Goal: Information Seeking & Learning: Learn about a topic

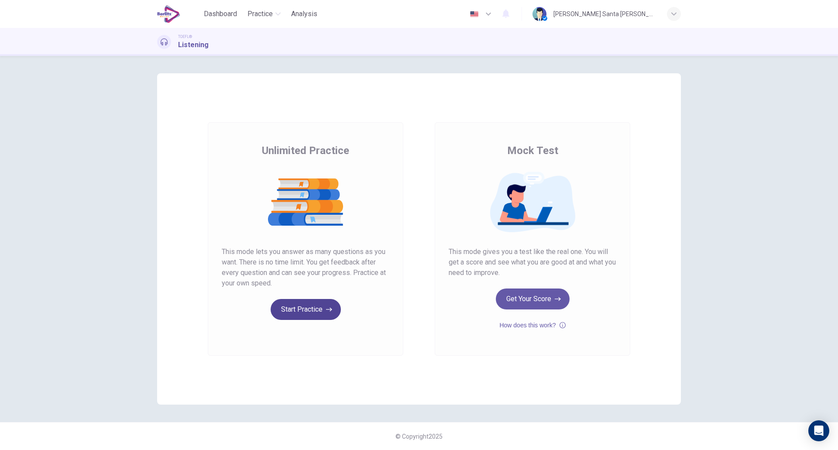
click at [303, 315] on button "Start Practice" at bounding box center [306, 309] width 70 height 21
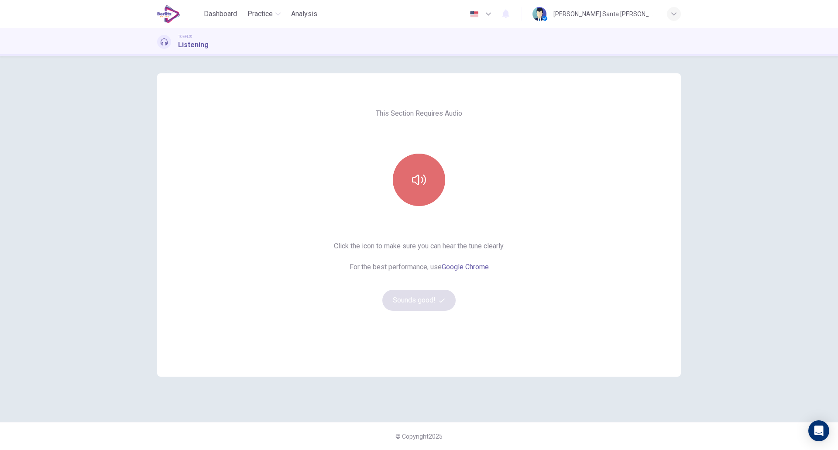
click at [414, 177] on icon "button" at bounding box center [419, 180] width 14 height 14
click at [425, 300] on button "Sounds good!" at bounding box center [418, 300] width 73 height 21
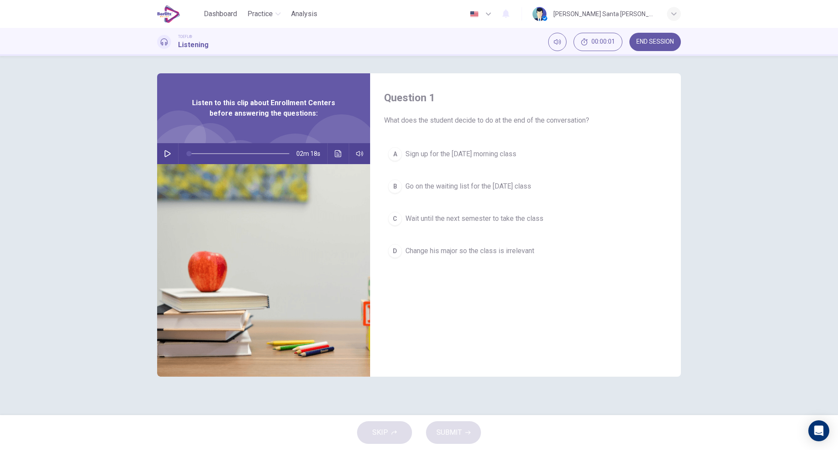
click at [162, 156] on button "button" at bounding box center [168, 153] width 14 height 21
click at [396, 186] on div "B" at bounding box center [395, 186] width 14 height 14
click at [457, 427] on span "SUBMIT" at bounding box center [449, 433] width 25 height 12
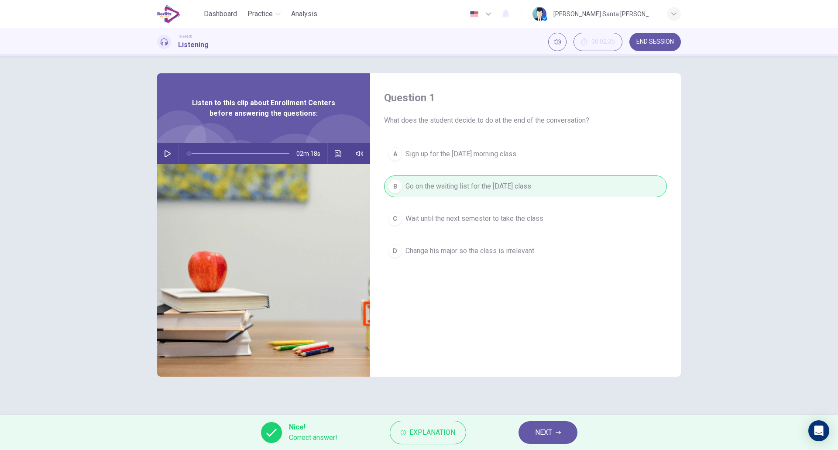
click at [547, 430] on span "NEXT" at bounding box center [543, 433] width 17 height 12
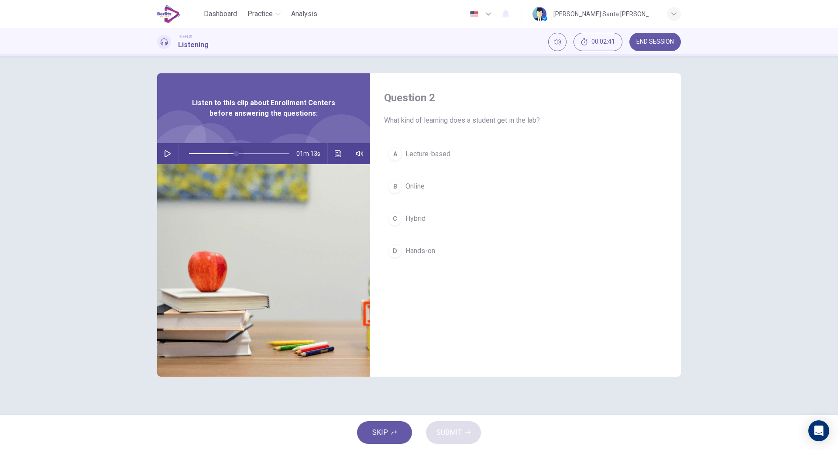
click at [236, 152] on span at bounding box center [239, 154] width 100 height 12
click at [166, 153] on icon "button" at bounding box center [167, 153] width 7 height 7
click at [244, 152] on span at bounding box center [241, 153] width 5 height 5
click at [427, 251] on span "Hands-on" at bounding box center [421, 251] width 30 height 10
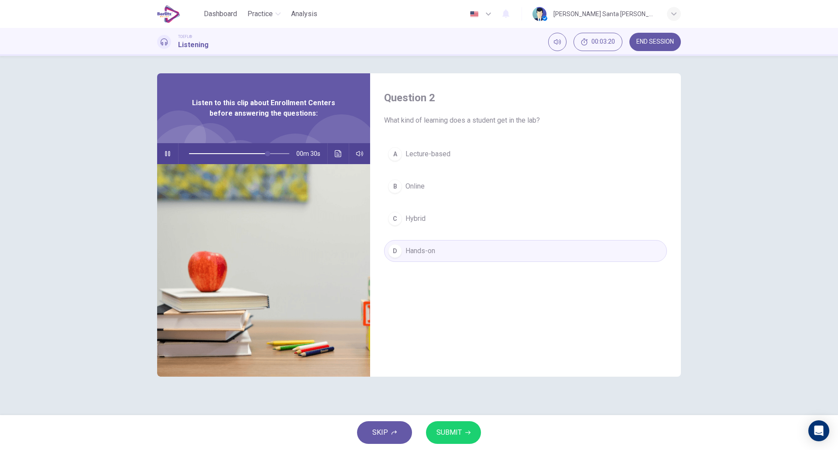
click at [448, 430] on span "SUBMIT" at bounding box center [449, 433] width 25 height 12
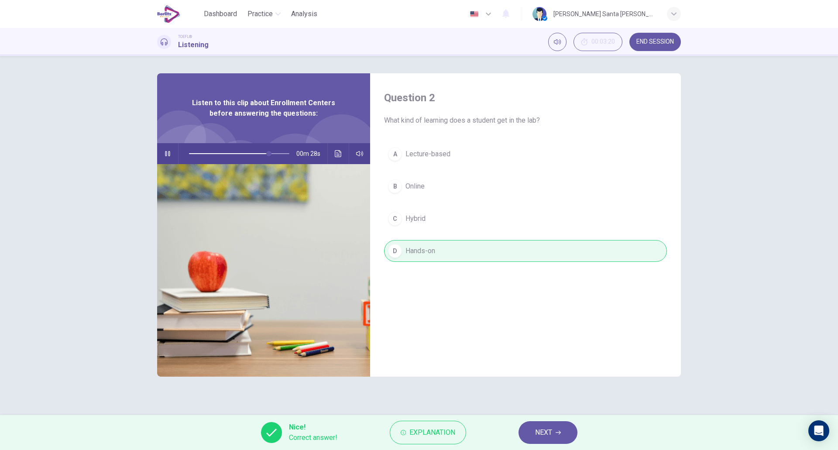
click at [551, 427] on span "NEXT" at bounding box center [543, 433] width 17 height 12
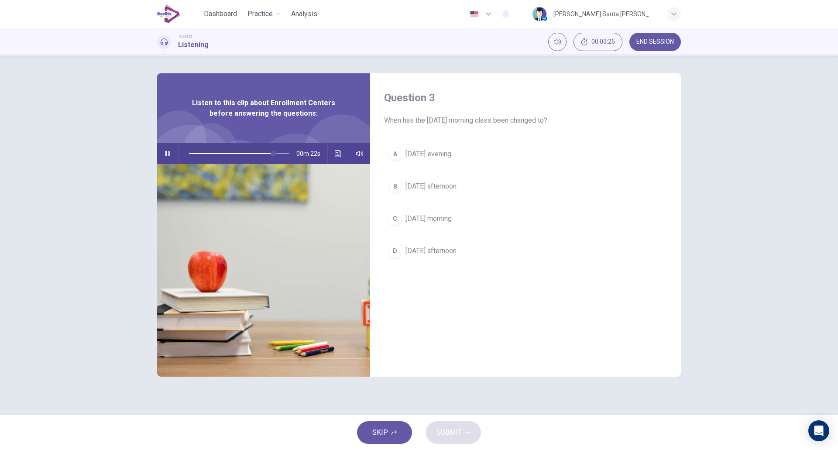
click at [395, 218] on div "C" at bounding box center [395, 219] width 14 height 14
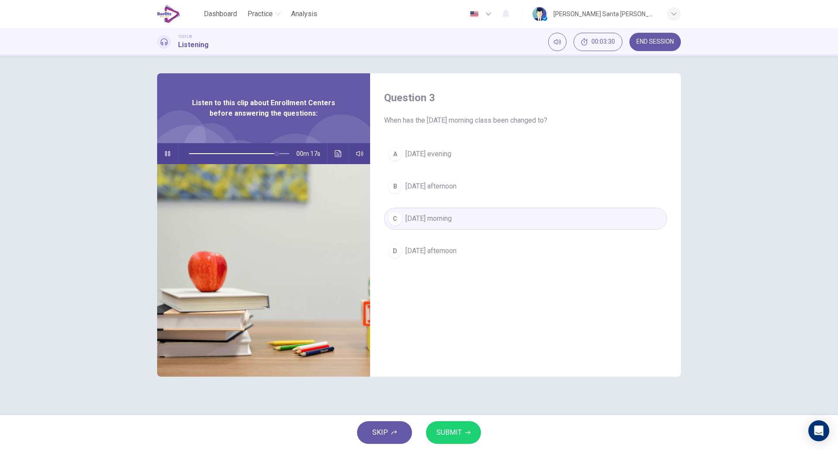
click at [455, 434] on span "SUBMIT" at bounding box center [449, 433] width 25 height 12
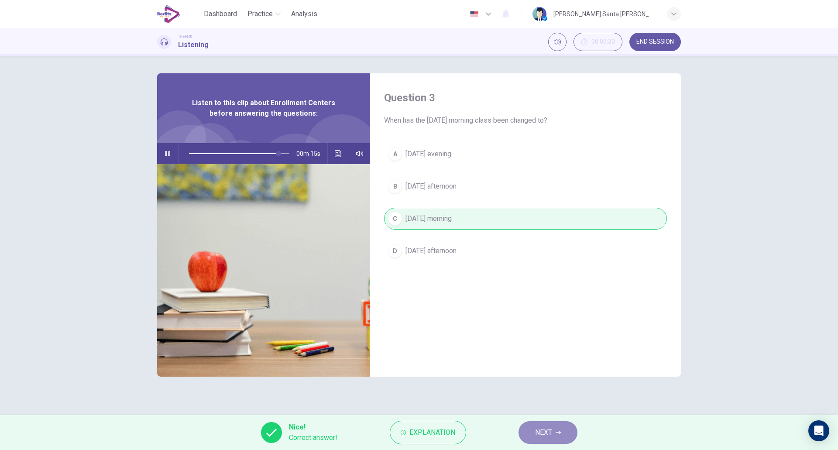
click at [554, 431] on button "NEXT" at bounding box center [548, 432] width 59 height 23
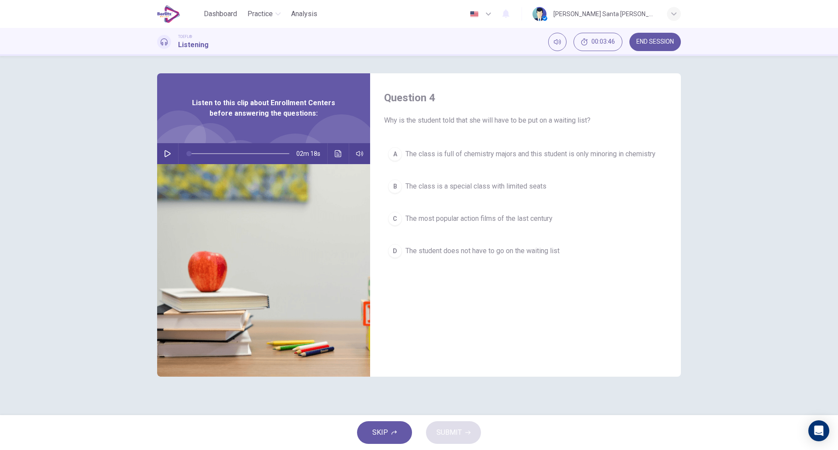
click at [396, 186] on div "B" at bounding box center [395, 186] width 14 height 14
click at [450, 434] on span "SUBMIT" at bounding box center [449, 433] width 25 height 12
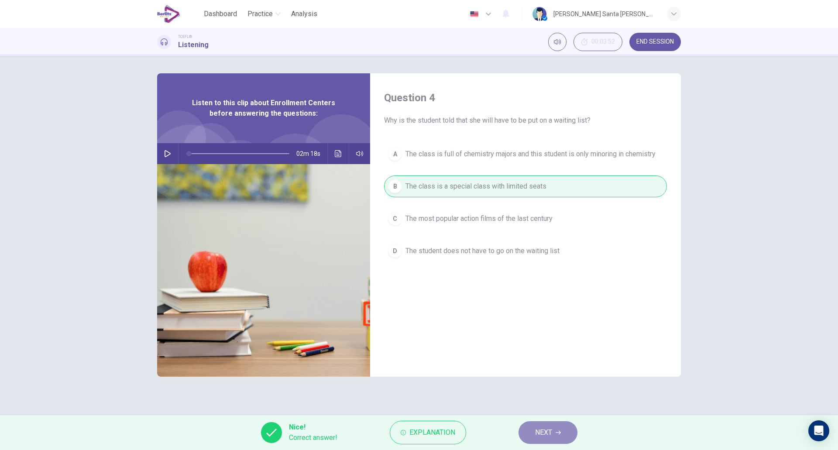
drag, startPoint x: 543, startPoint y: 427, endPoint x: 544, endPoint y: 418, distance: 8.8
click at [544, 427] on span "NEXT" at bounding box center [543, 433] width 17 height 12
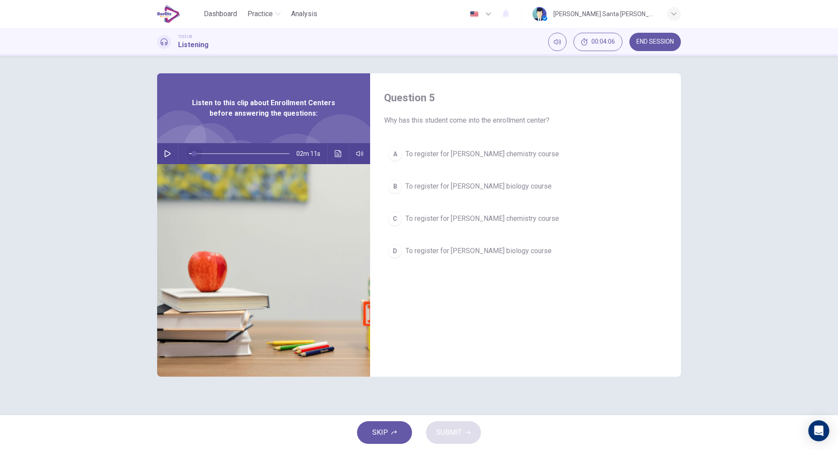
click at [194, 152] on span at bounding box center [194, 153] width 5 height 5
click at [164, 152] on icon "button" at bounding box center [167, 153] width 7 height 7
click at [392, 152] on div "A" at bounding box center [395, 154] width 14 height 14
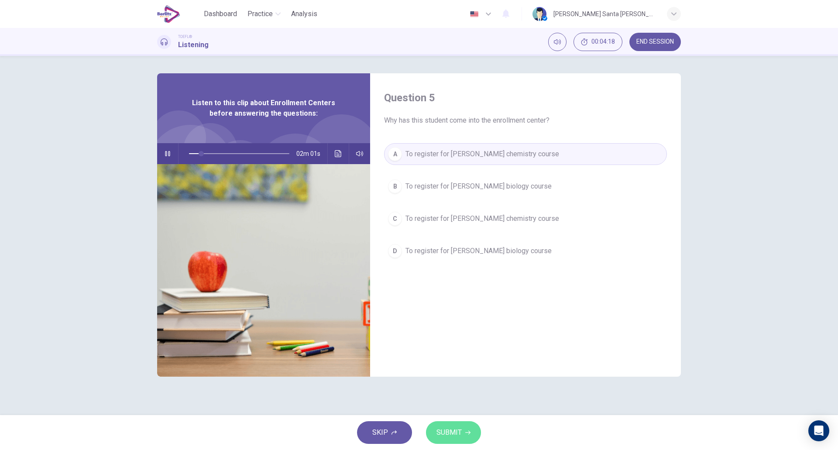
click at [448, 433] on span "SUBMIT" at bounding box center [449, 433] width 25 height 12
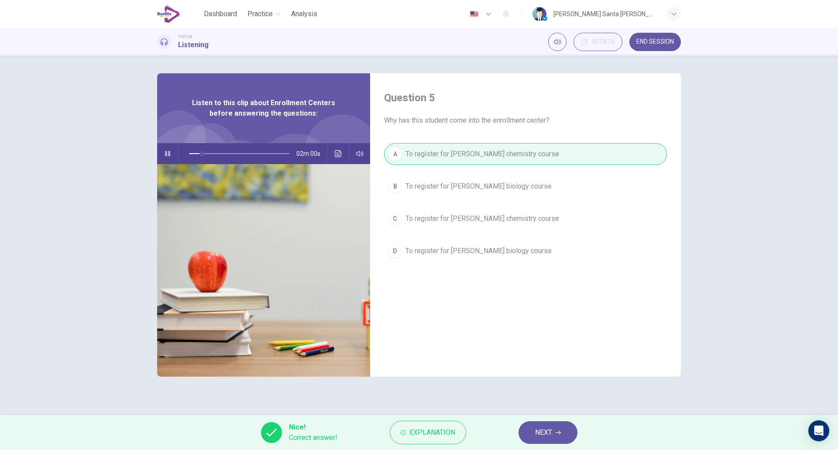
click at [168, 151] on icon "button" at bounding box center [167, 153] width 7 height 7
type input "**"
click at [550, 431] on span "NEXT" at bounding box center [543, 433] width 17 height 12
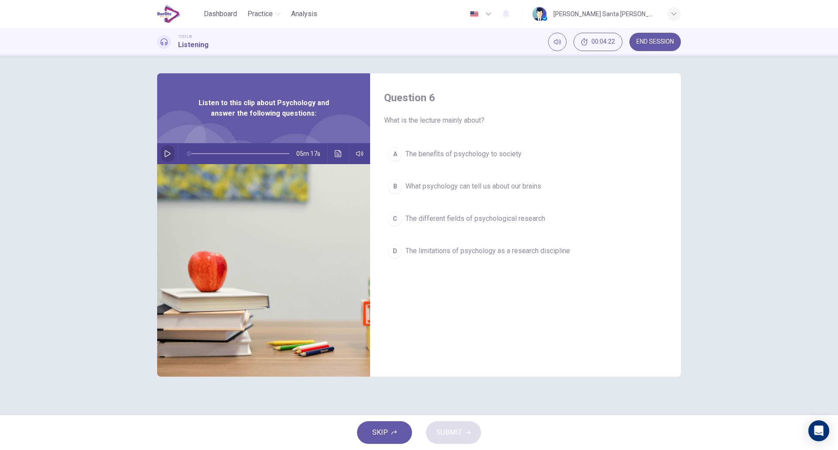
click at [168, 151] on icon "button" at bounding box center [167, 153] width 7 height 7
type input "*"
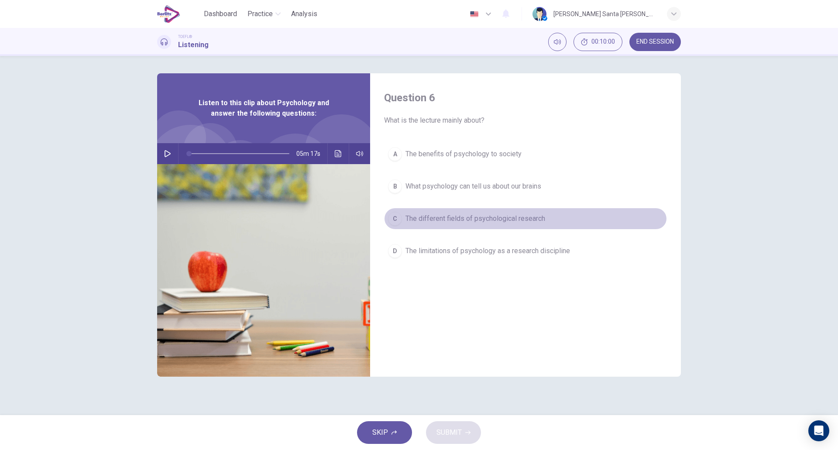
click at [398, 218] on div "C" at bounding box center [395, 219] width 14 height 14
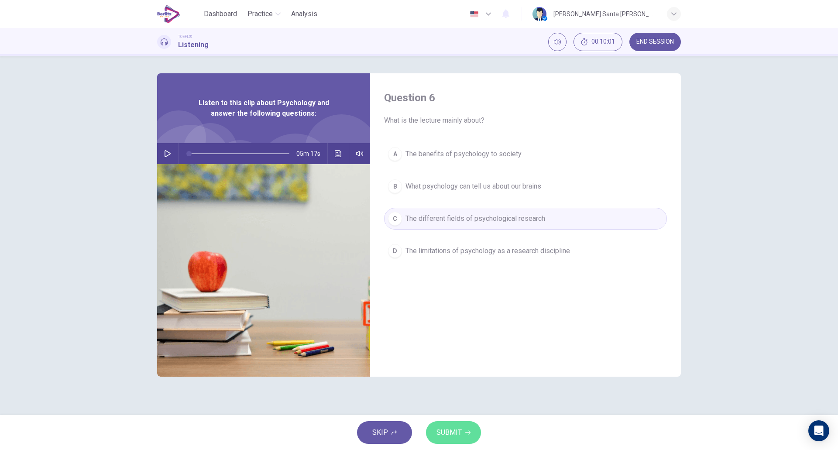
click at [452, 437] on span "SUBMIT" at bounding box center [449, 433] width 25 height 12
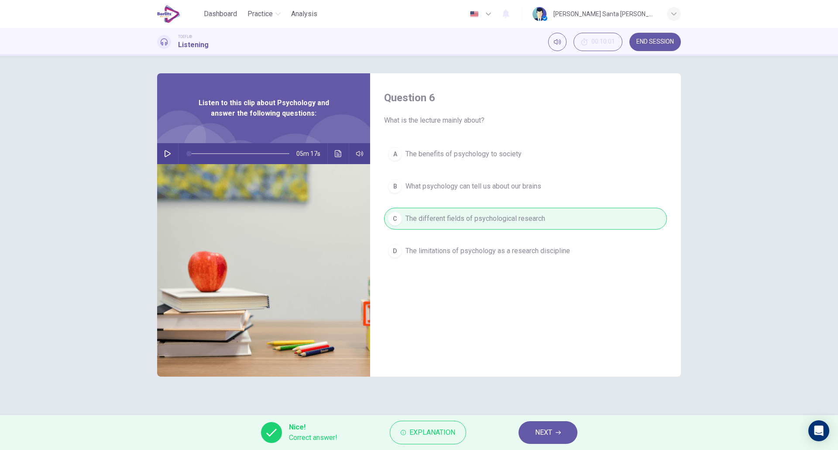
click at [554, 430] on button "NEXT" at bounding box center [548, 432] width 59 height 23
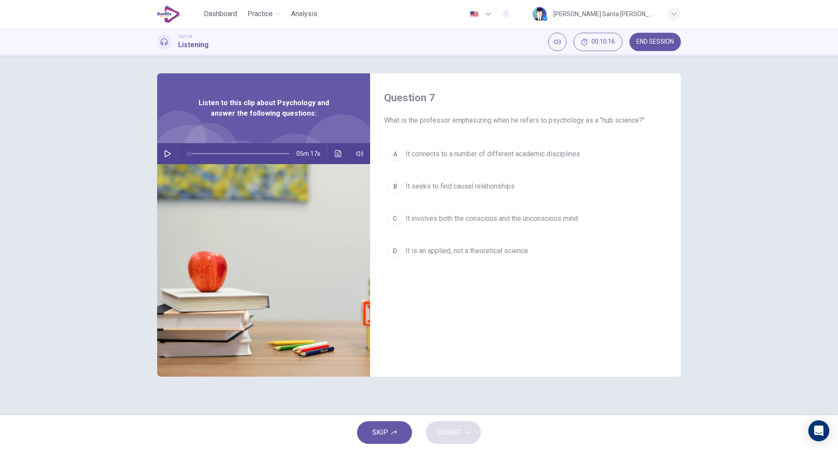
click at [398, 151] on div "A" at bounding box center [395, 154] width 14 height 14
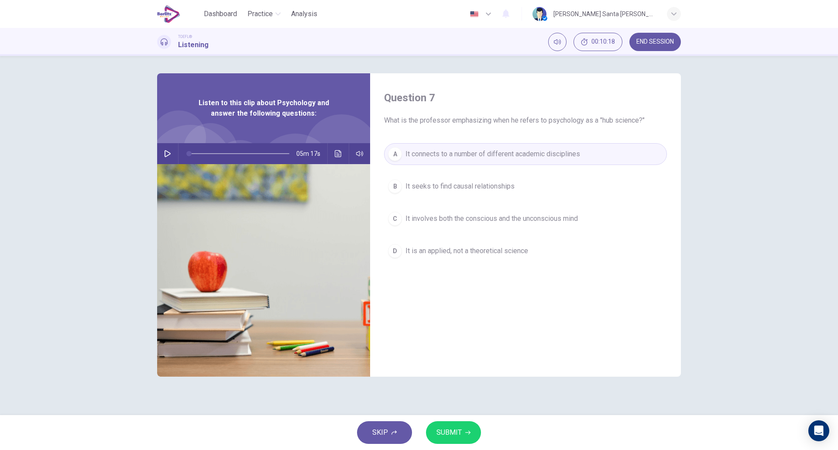
drag, startPoint x: 457, startPoint y: 438, endPoint x: 450, endPoint y: 435, distance: 7.1
click at [450, 435] on span "SUBMIT" at bounding box center [449, 433] width 25 height 12
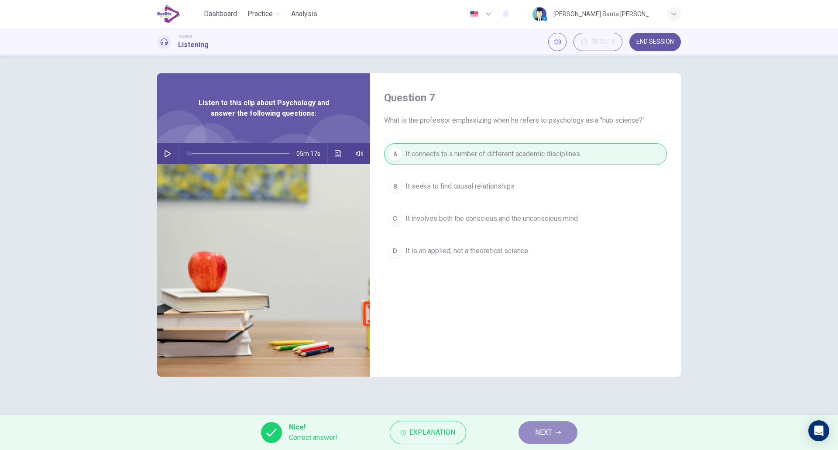
click at [543, 427] on span "NEXT" at bounding box center [543, 433] width 17 height 12
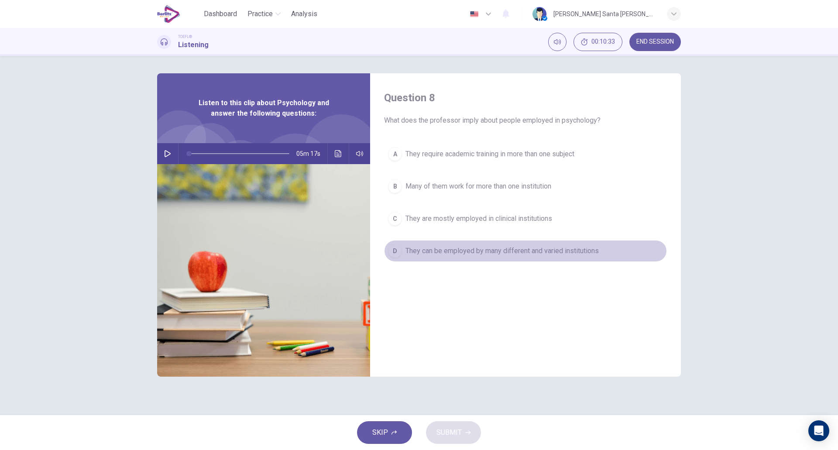
click at [396, 249] on div "D" at bounding box center [395, 251] width 14 height 14
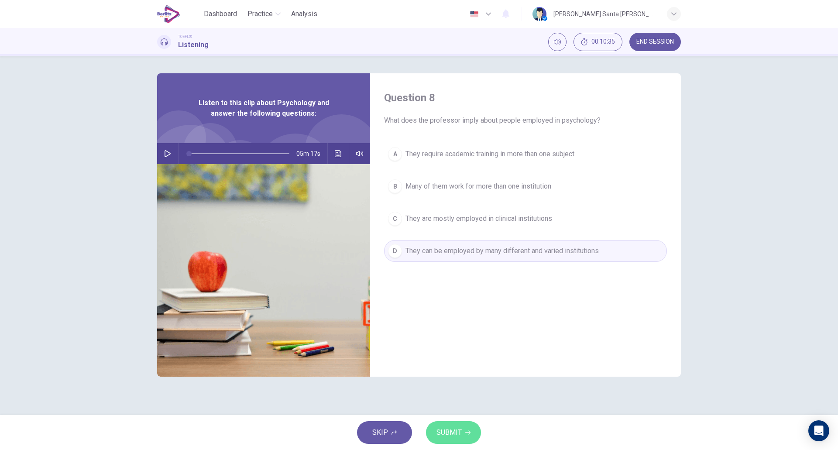
click at [468, 434] on icon "button" at bounding box center [467, 432] width 5 height 5
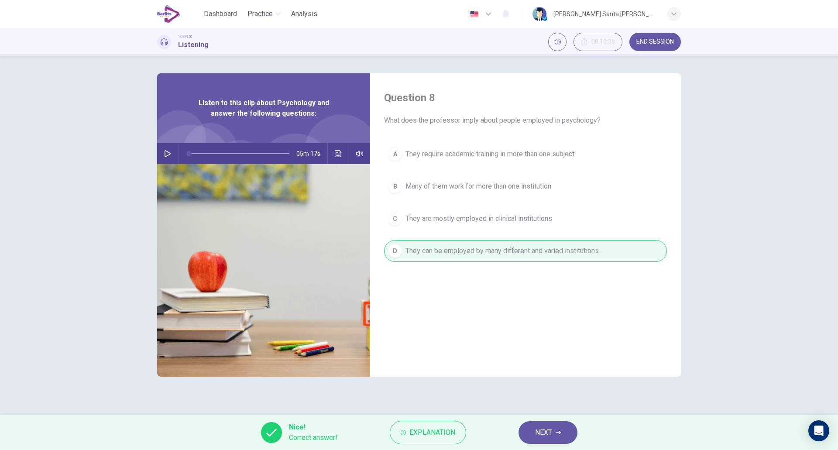
click at [555, 430] on button "NEXT" at bounding box center [548, 432] width 59 height 23
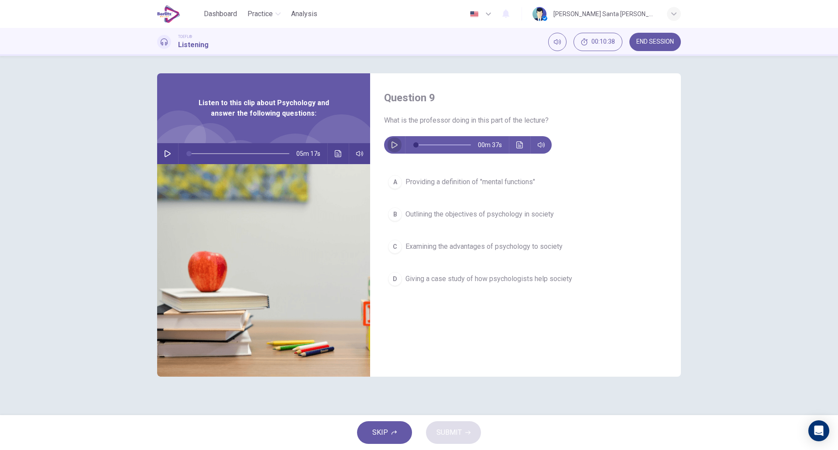
click at [391, 142] on icon "button" at bounding box center [394, 144] width 7 height 7
click at [390, 145] on button "button" at bounding box center [395, 144] width 14 height 17
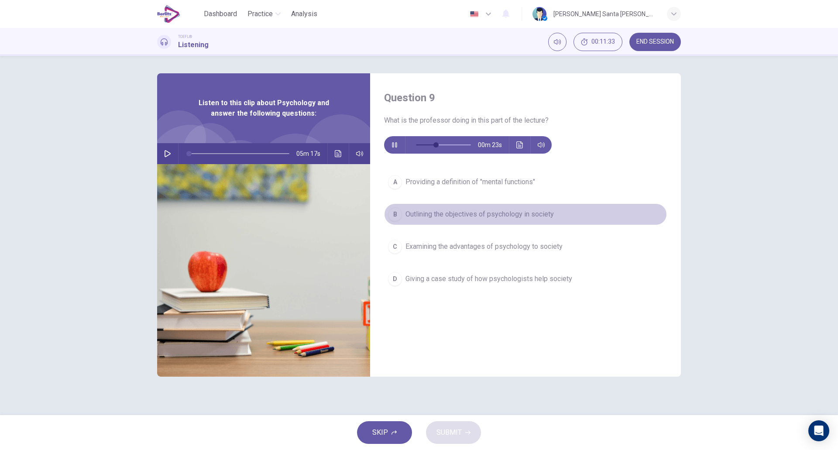
click at [396, 211] on div "B" at bounding box center [395, 214] width 14 height 14
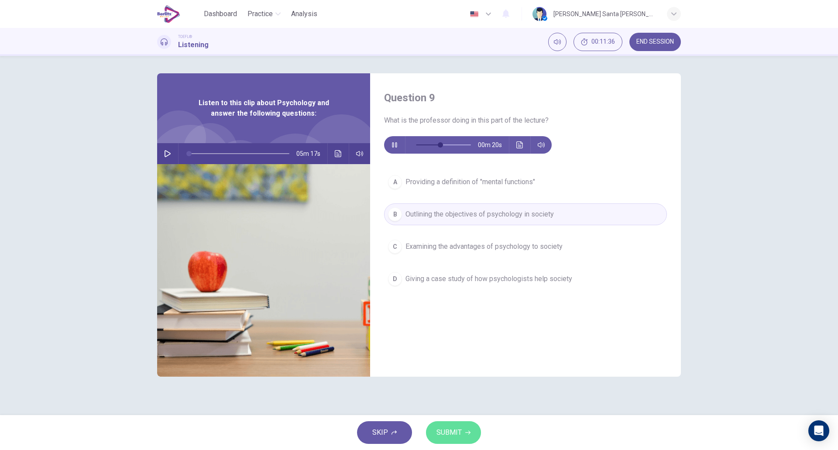
drag, startPoint x: 443, startPoint y: 433, endPoint x: 447, endPoint y: 427, distance: 7.0
click at [443, 433] on span "SUBMIT" at bounding box center [449, 433] width 25 height 12
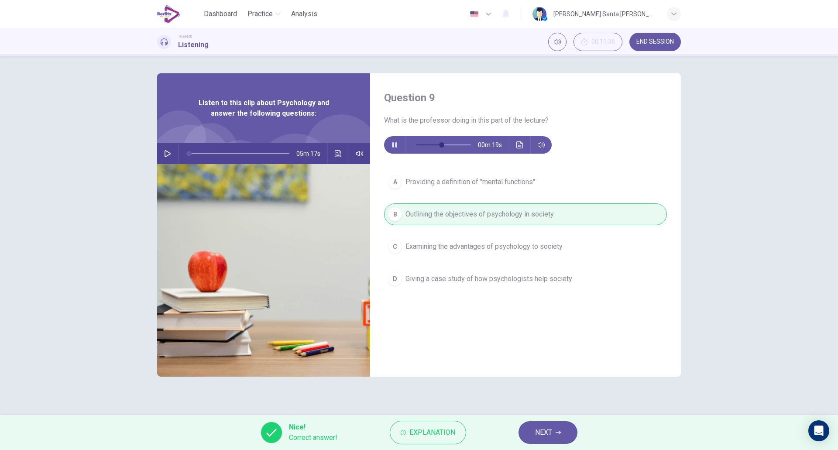
type input "**"
click at [545, 428] on span "NEXT" at bounding box center [543, 433] width 17 height 12
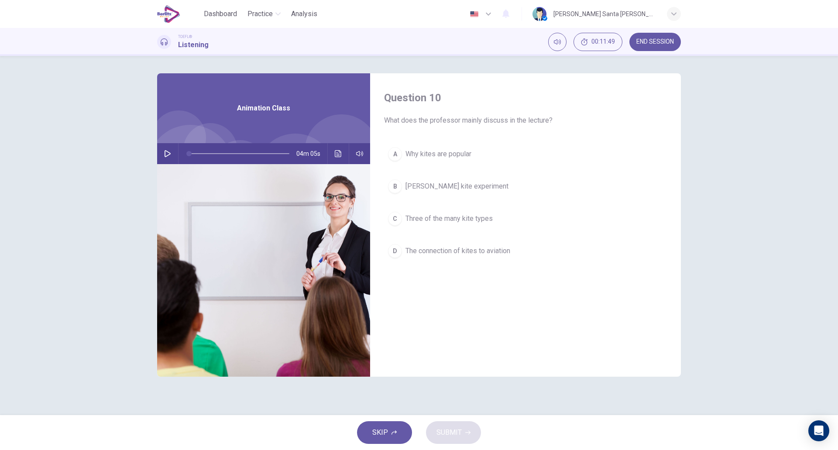
click at [164, 153] on icon "button" at bounding box center [167, 153] width 7 height 7
click at [434, 252] on span "The connection of kites to aviation" at bounding box center [458, 251] width 105 height 10
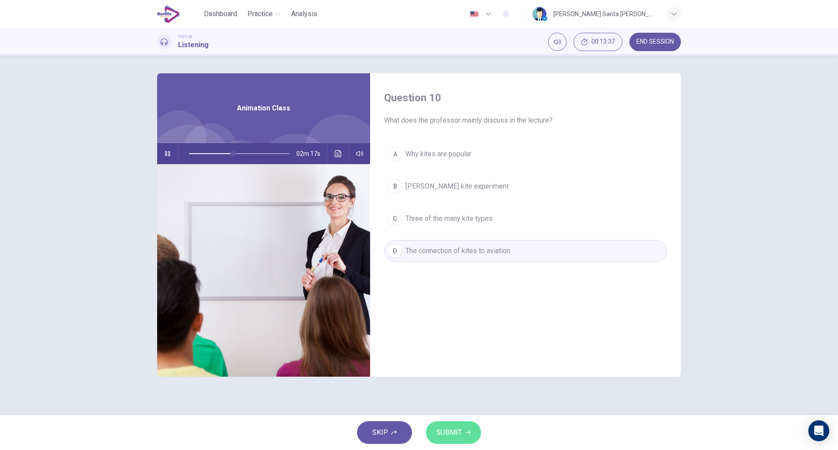
click at [451, 439] on button "SUBMIT" at bounding box center [453, 432] width 55 height 23
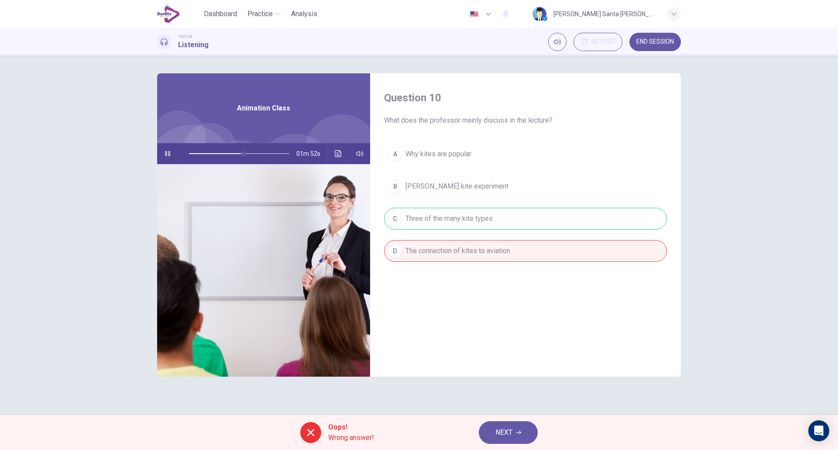
click at [504, 438] on span "NEXT" at bounding box center [504, 433] width 17 height 12
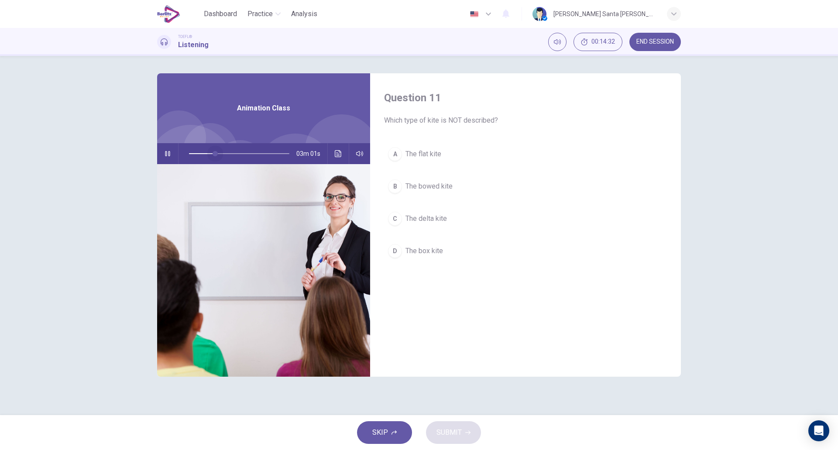
click at [216, 152] on span at bounding box center [239, 154] width 100 height 12
click at [225, 154] on span at bounding box center [225, 153] width 5 height 5
click at [403, 220] on button "C The delta kite" at bounding box center [525, 219] width 283 height 22
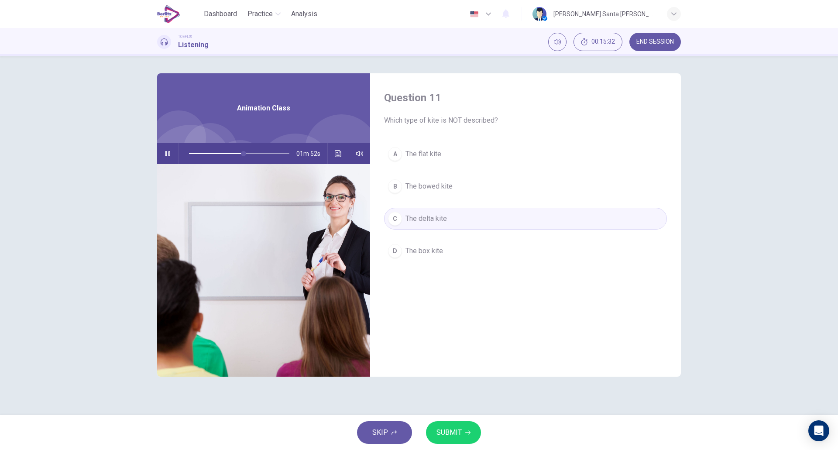
click at [465, 437] on button "SUBMIT" at bounding box center [453, 432] width 55 height 23
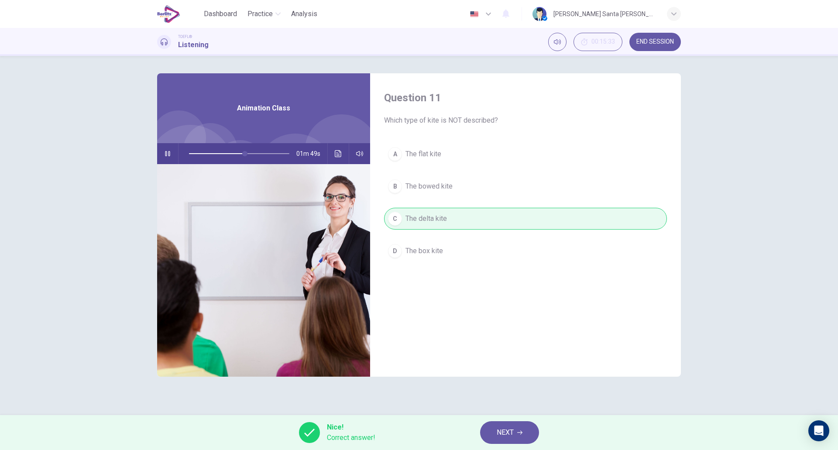
click at [527, 430] on button "NEXT" at bounding box center [509, 432] width 59 height 23
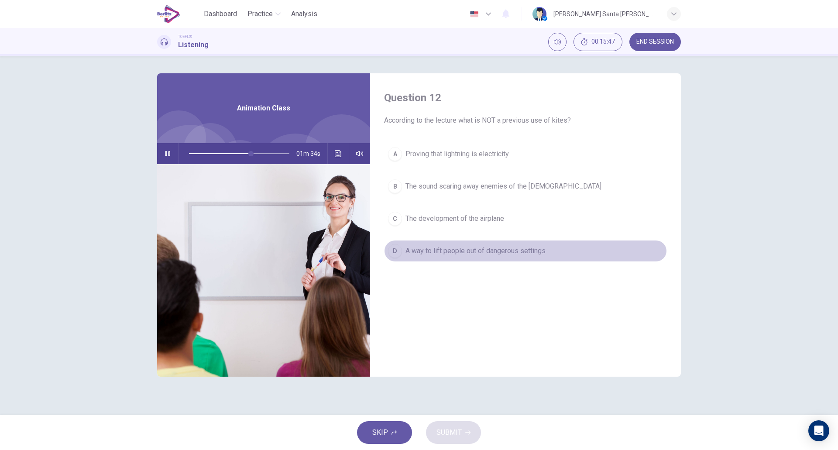
click at [425, 252] on span "A way to lift people out of dangerous settings" at bounding box center [476, 251] width 140 height 10
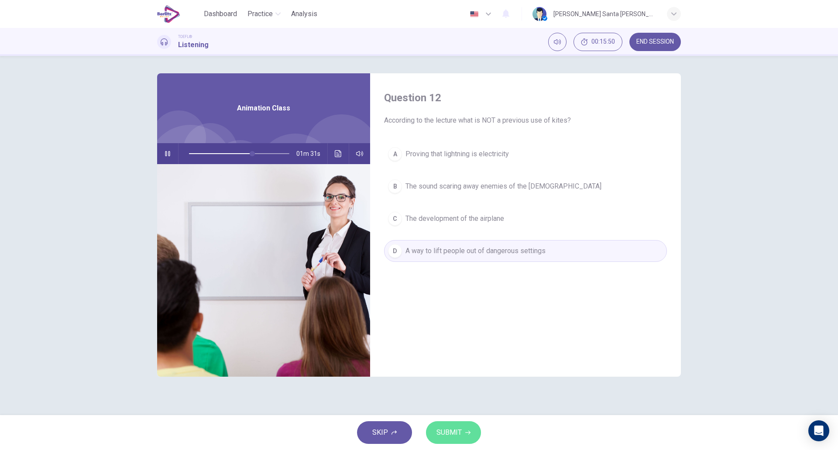
click at [449, 436] on span "SUBMIT" at bounding box center [449, 433] width 25 height 12
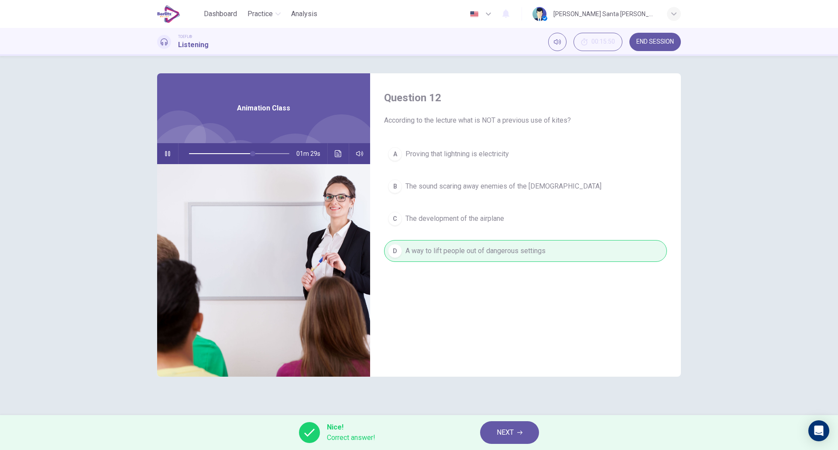
drag, startPoint x: 514, startPoint y: 426, endPoint x: 510, endPoint y: 417, distance: 9.6
click at [515, 426] on button "NEXT" at bounding box center [509, 432] width 59 height 23
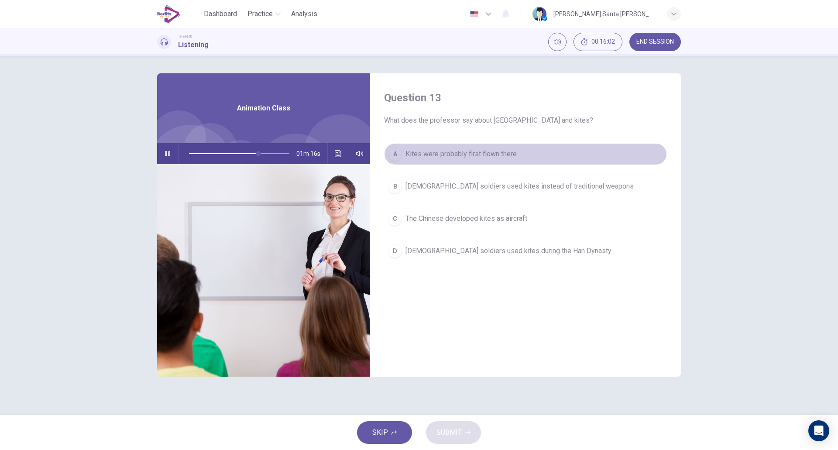
drag, startPoint x: 395, startPoint y: 155, endPoint x: 392, endPoint y: 164, distance: 9.1
click at [395, 155] on div "A" at bounding box center [395, 154] width 14 height 14
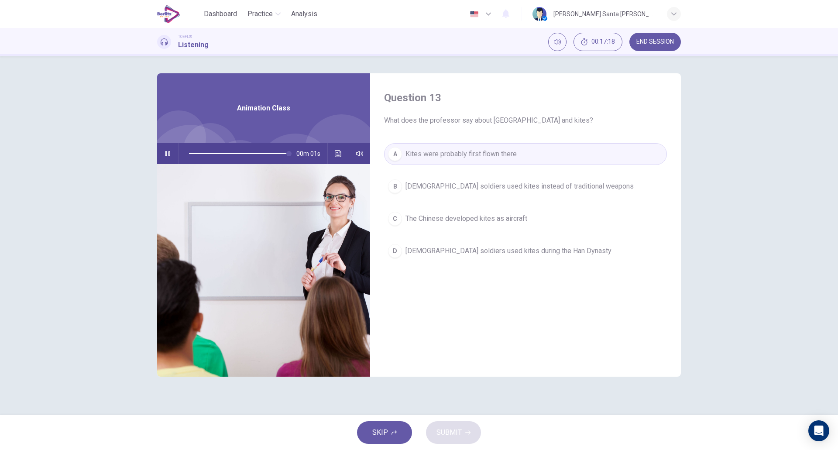
type input "*"
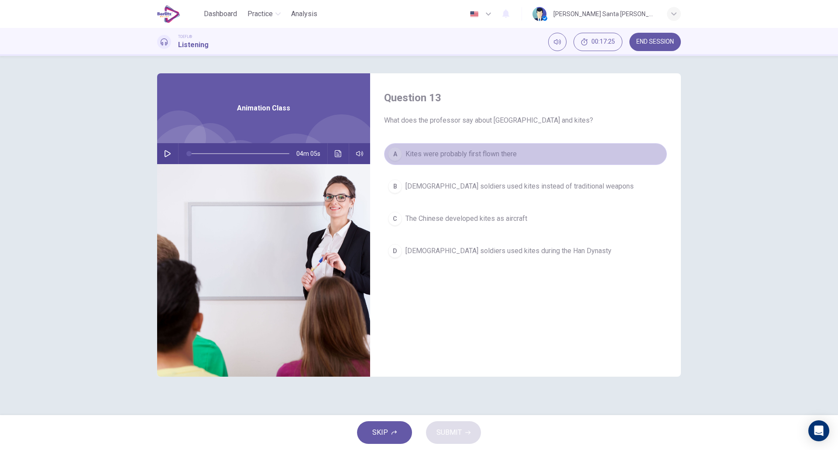
click at [557, 155] on button "A Kites were probably first flown there" at bounding box center [525, 154] width 283 height 22
click at [501, 147] on button "A Kites were probably first flown there" at bounding box center [525, 154] width 283 height 22
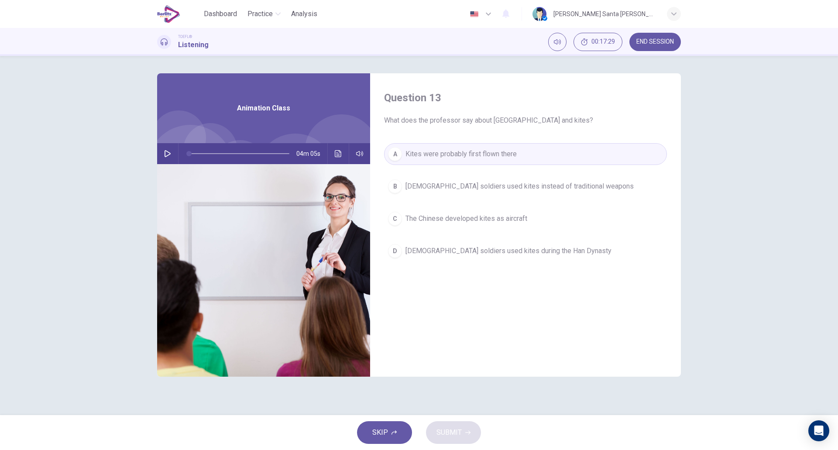
click at [469, 433] on div "SKIP SUBMIT" at bounding box center [419, 432] width 838 height 35
click at [468, 438] on div "SKIP SUBMIT" at bounding box center [419, 432] width 838 height 35
click at [555, 193] on button "B [DEMOGRAPHIC_DATA] soldiers used kites instead of traditional weapons" at bounding box center [525, 187] width 283 height 22
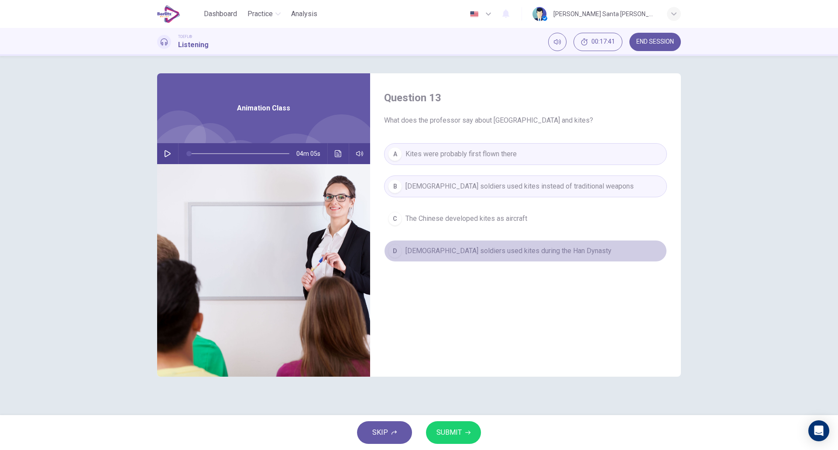
click at [541, 250] on span "[DEMOGRAPHIC_DATA] soldiers used kites during the Han Dynasty" at bounding box center [509, 251] width 206 height 10
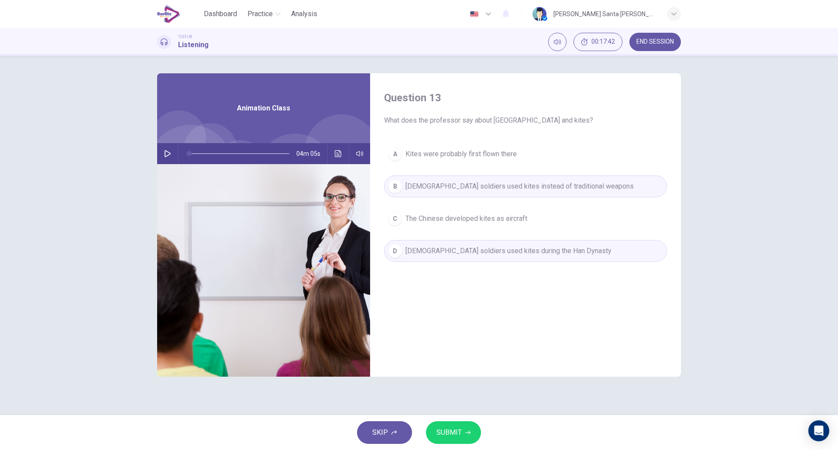
click at [494, 189] on span "[DEMOGRAPHIC_DATA] soldiers used kites instead of traditional weapons" at bounding box center [520, 186] width 228 height 10
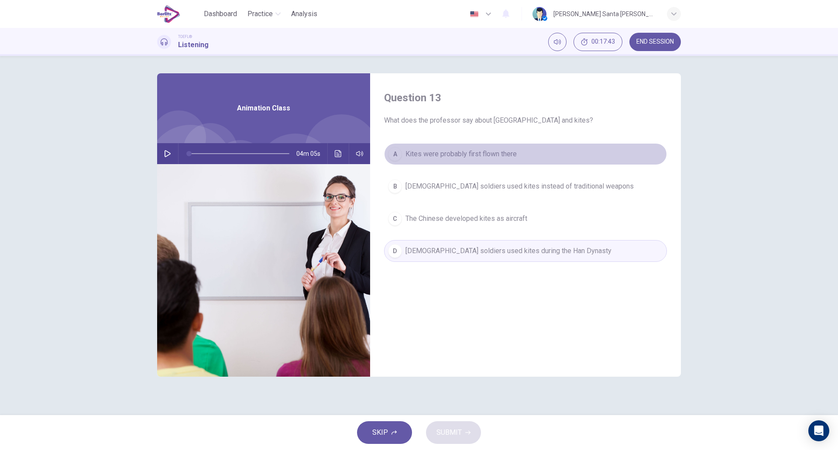
click at [486, 153] on span "Kites were probably first flown there" at bounding box center [461, 154] width 111 height 10
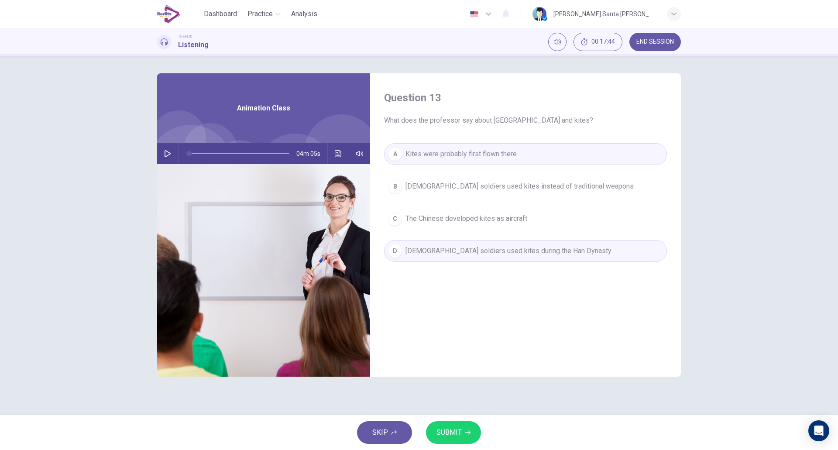
click at [453, 434] on span "SUBMIT" at bounding box center [449, 433] width 25 height 12
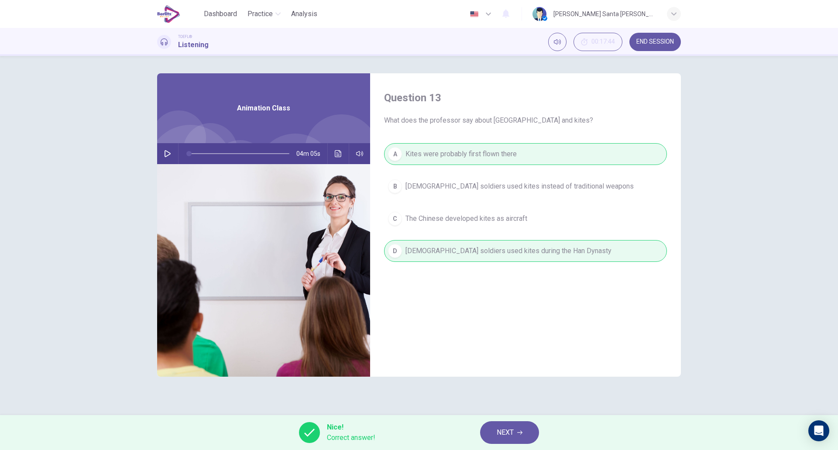
click at [510, 427] on span "NEXT" at bounding box center [505, 433] width 17 height 12
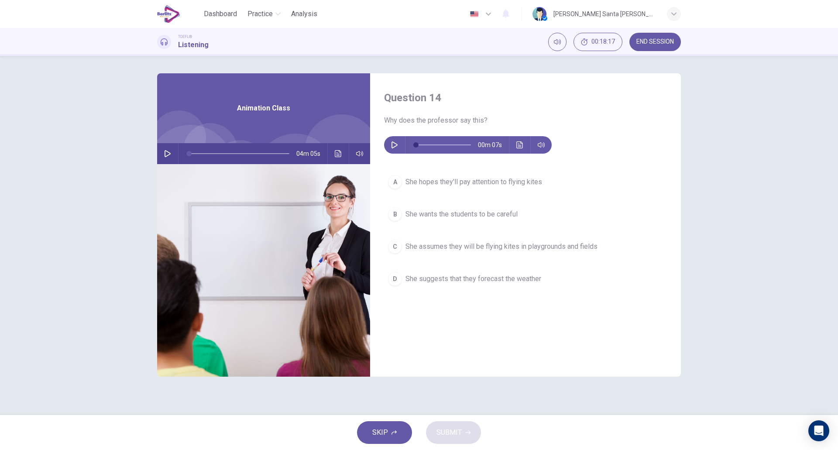
click at [397, 145] on icon "button" at bounding box center [394, 144] width 7 height 7
type input "*"
click at [412, 180] on span "She hopes they'll pay attention to flying kites" at bounding box center [474, 182] width 137 height 10
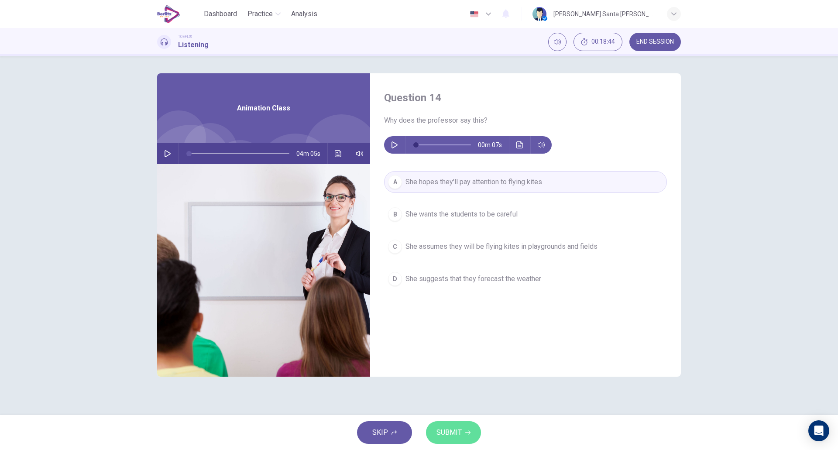
click at [459, 433] on span "SUBMIT" at bounding box center [449, 433] width 25 height 12
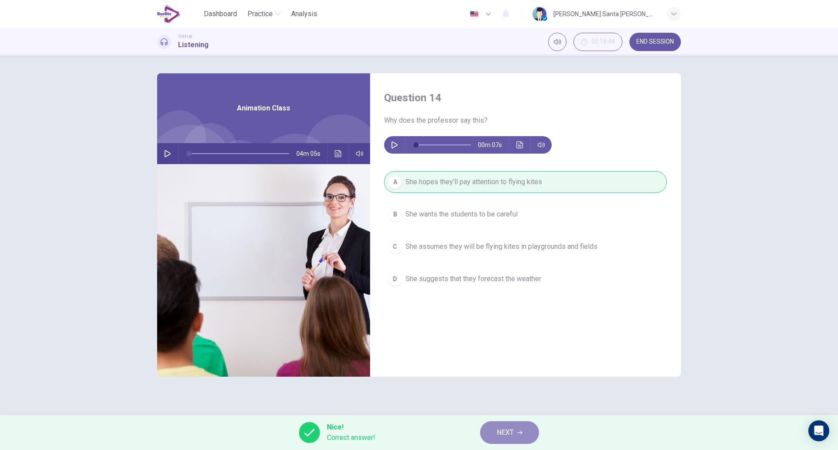
click at [516, 431] on button "NEXT" at bounding box center [509, 432] width 59 height 23
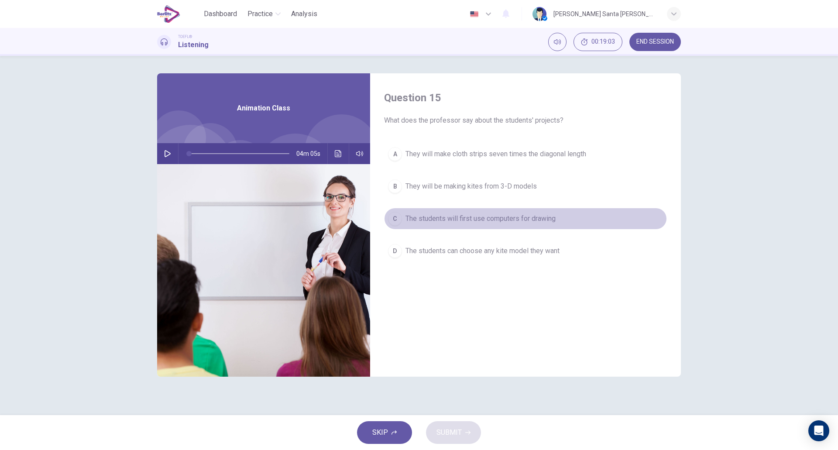
click at [495, 219] on span "The students will first use computers for drawing" at bounding box center [481, 218] width 150 height 10
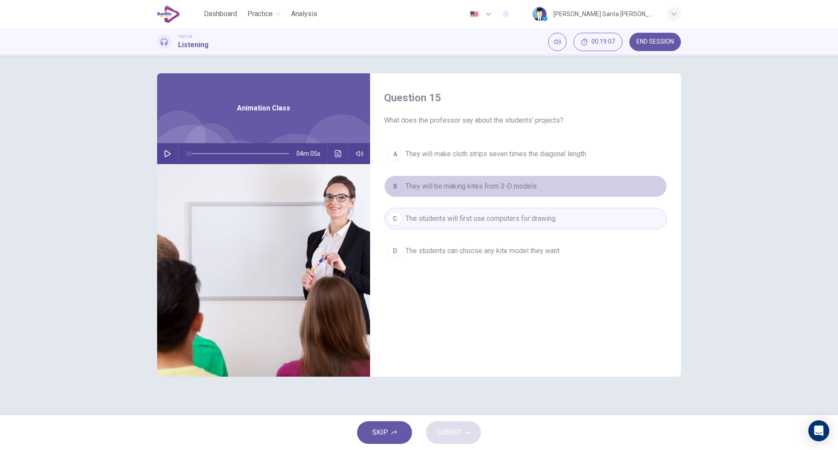
click at [472, 185] on span "They will be making kites from 3-D models" at bounding box center [471, 186] width 131 height 10
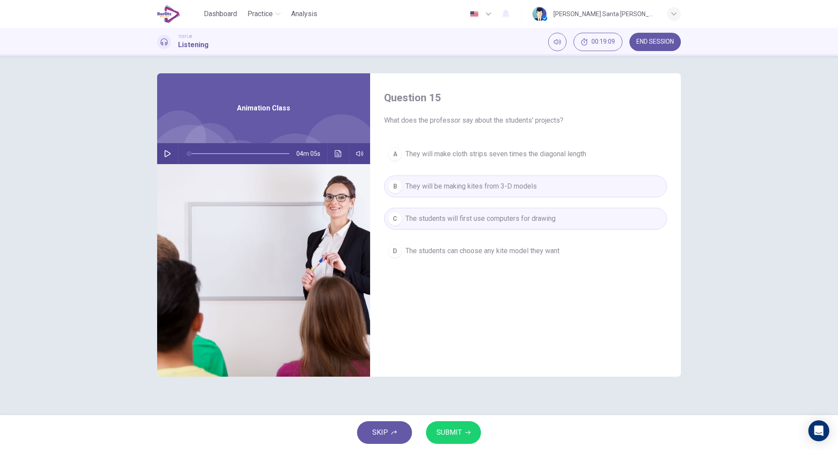
click at [449, 432] on span "SUBMIT" at bounding box center [449, 433] width 25 height 12
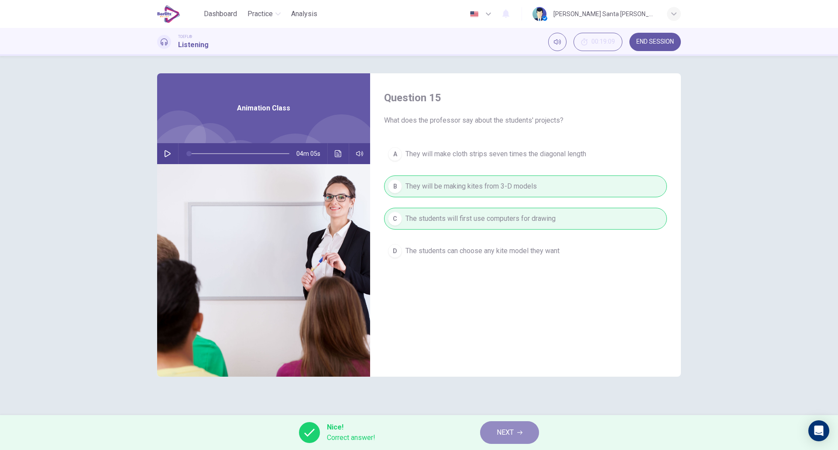
click at [511, 433] on span "NEXT" at bounding box center [505, 433] width 17 height 12
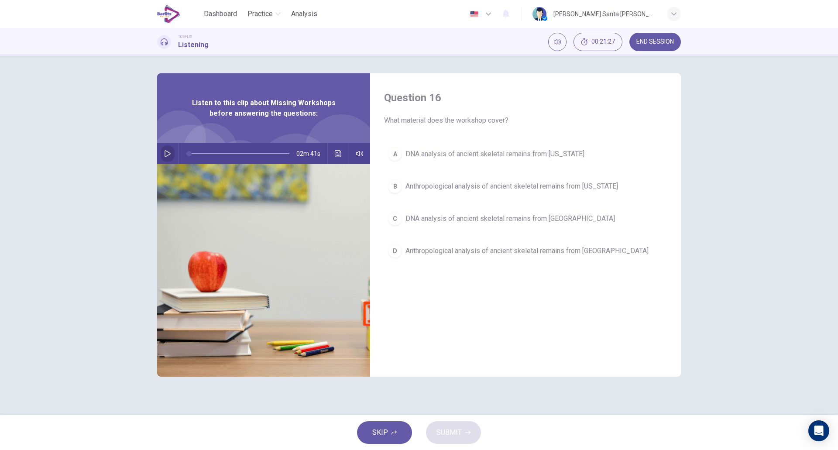
click at [169, 154] on icon "button" at bounding box center [167, 153] width 7 height 7
click at [500, 156] on span "DNA analysis of ancient skeletal remains from [US_STATE]" at bounding box center [495, 154] width 179 height 10
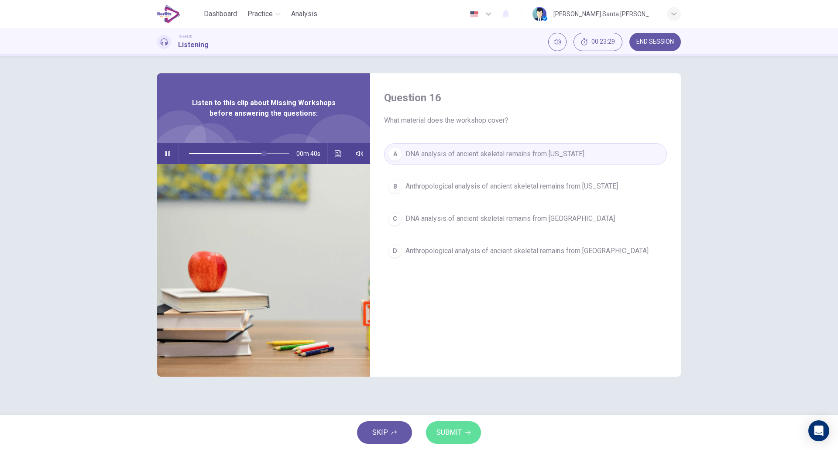
click at [462, 435] on button "SUBMIT" at bounding box center [453, 432] width 55 height 23
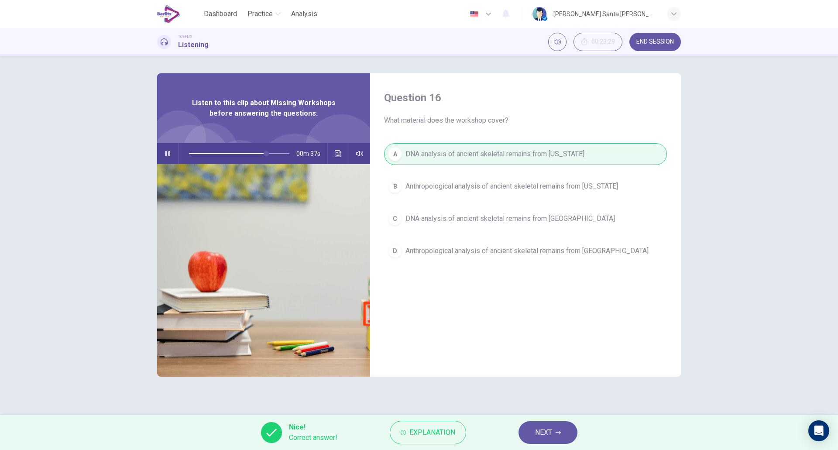
click at [551, 433] on span "NEXT" at bounding box center [543, 433] width 17 height 12
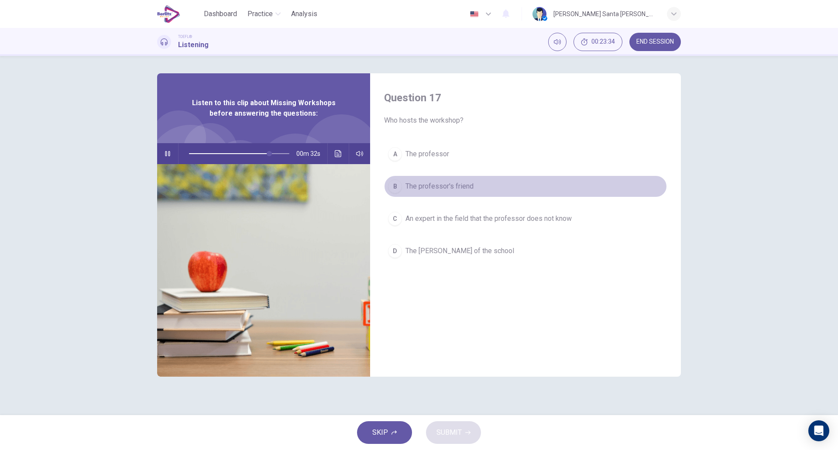
click at [431, 186] on span "The professor's friend" at bounding box center [440, 186] width 68 height 10
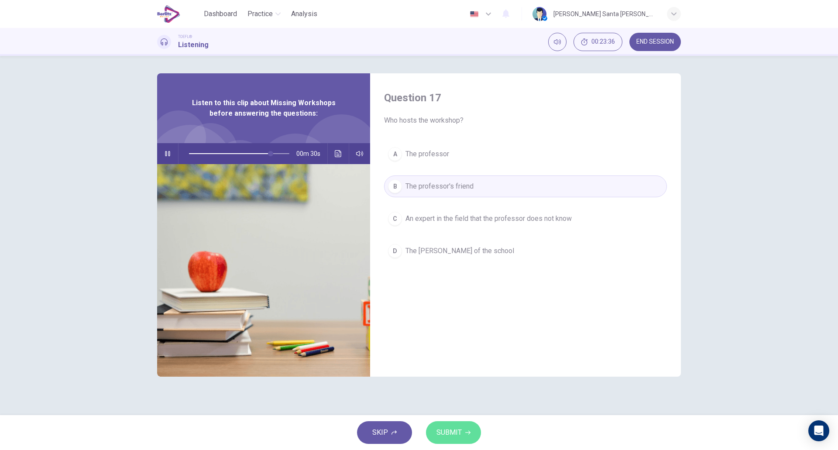
drag, startPoint x: 450, startPoint y: 434, endPoint x: 450, endPoint y: 423, distance: 10.9
click at [451, 434] on span "SUBMIT" at bounding box center [449, 433] width 25 height 12
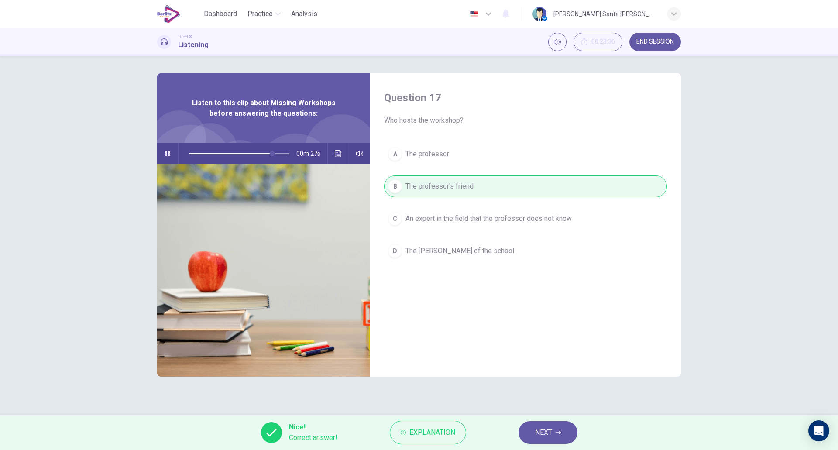
click at [547, 430] on span "NEXT" at bounding box center [543, 433] width 17 height 12
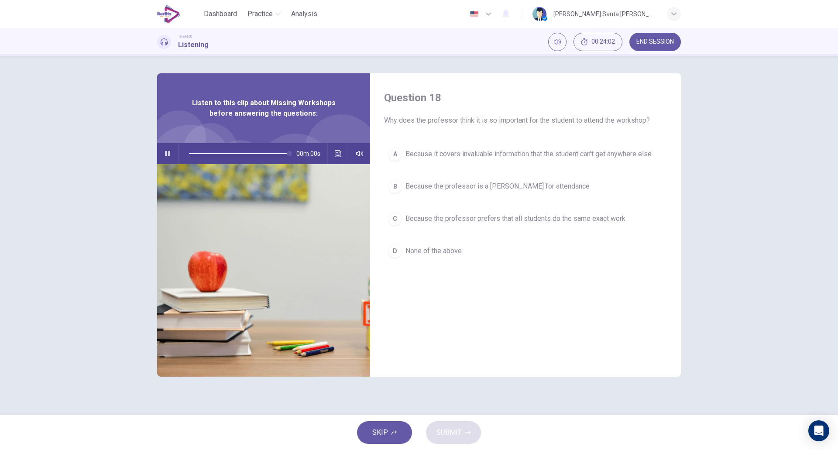
type input "*"
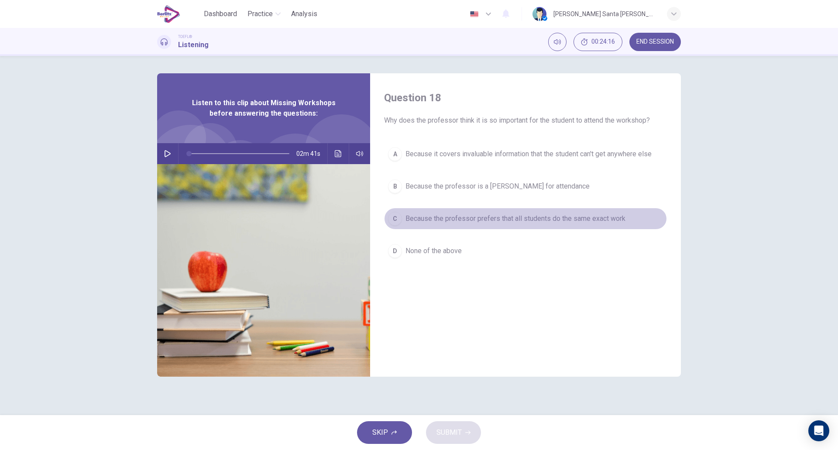
click at [396, 220] on div "C" at bounding box center [395, 219] width 14 height 14
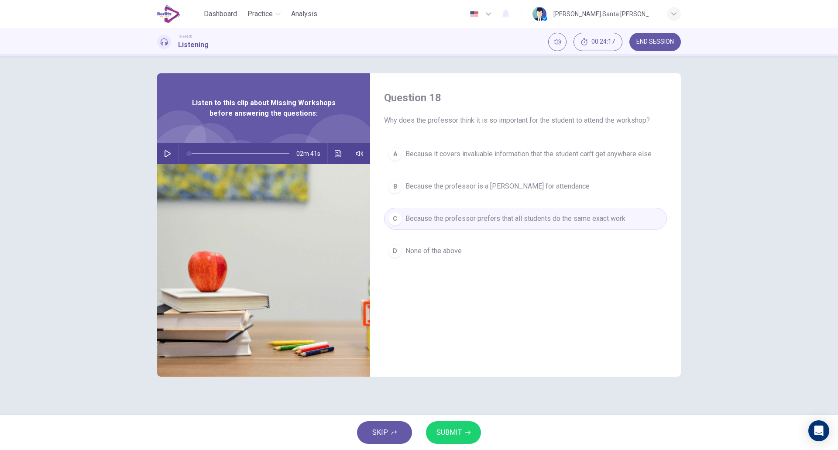
click at [449, 432] on span "SUBMIT" at bounding box center [449, 433] width 25 height 12
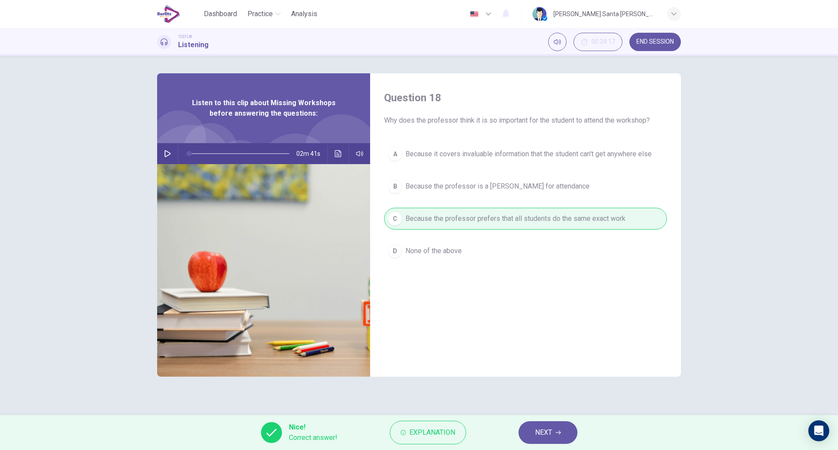
click at [554, 434] on button "NEXT" at bounding box center [548, 432] width 59 height 23
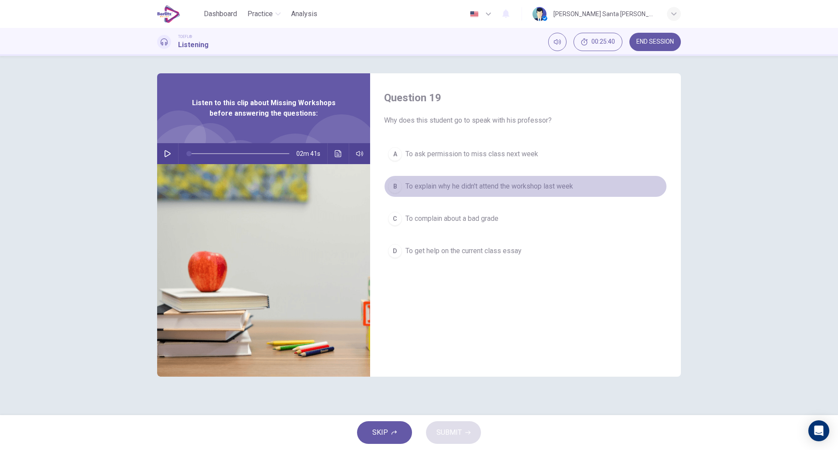
click at [424, 183] on span "To explain why he didn't attend the workshop last week" at bounding box center [490, 186] width 168 height 10
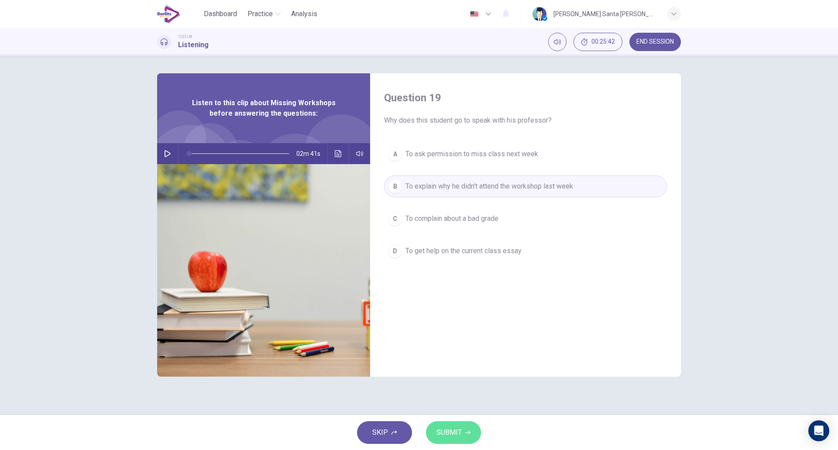
click at [457, 433] on span "SUBMIT" at bounding box center [449, 433] width 25 height 12
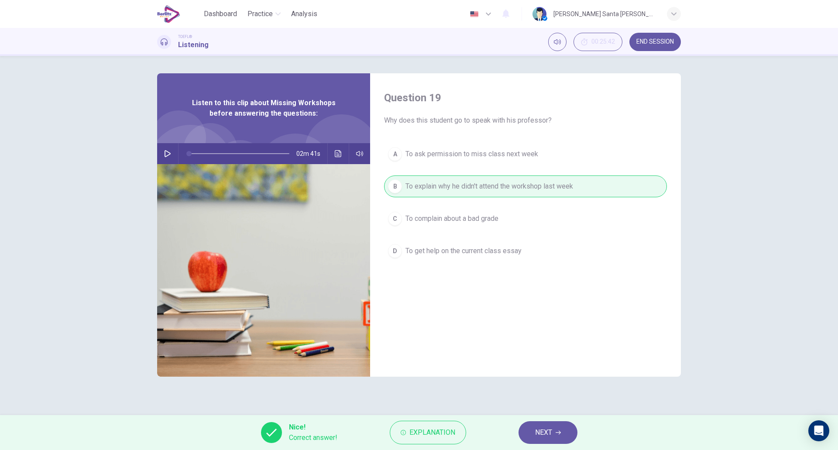
click at [558, 431] on icon "button" at bounding box center [558, 432] width 5 height 5
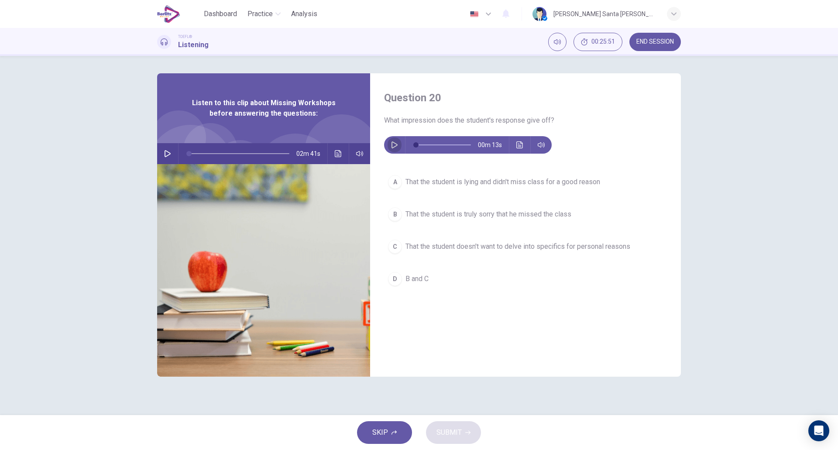
click at [392, 143] on icon "button" at bounding box center [394, 144] width 7 height 7
type input "*"
click at [427, 215] on span "That the student is truly sorry that he missed the class" at bounding box center [489, 214] width 166 height 10
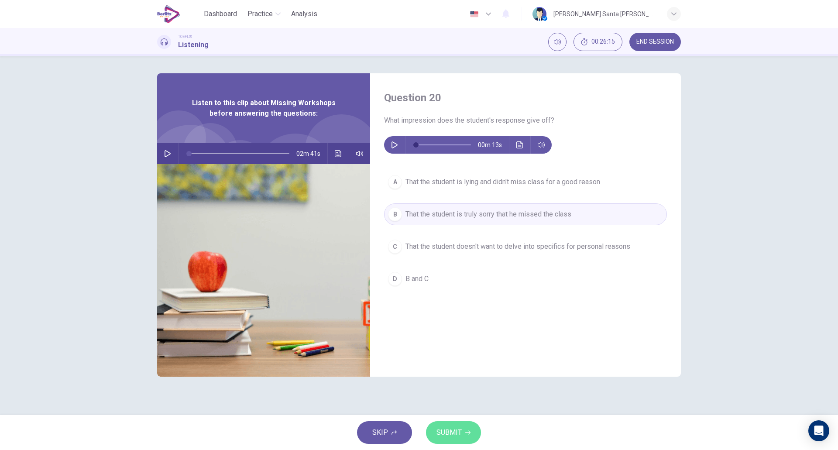
click at [445, 434] on span "SUBMIT" at bounding box center [449, 433] width 25 height 12
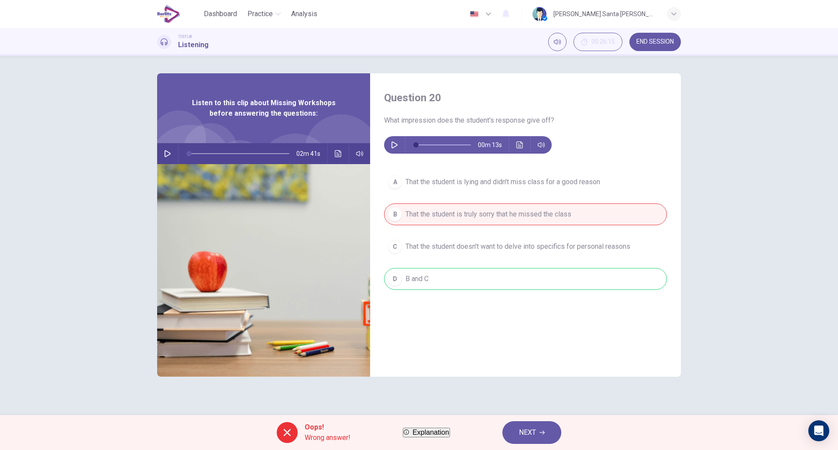
click at [554, 428] on button "NEXT" at bounding box center [532, 432] width 59 height 23
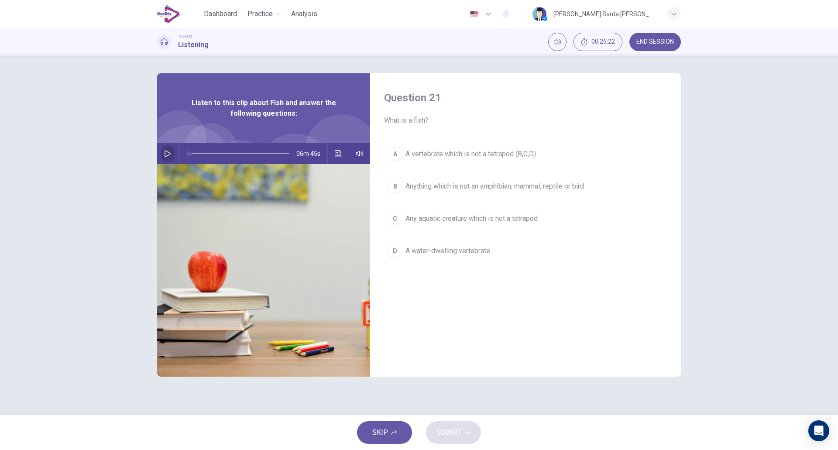
click at [165, 150] on button "button" at bounding box center [168, 153] width 14 height 21
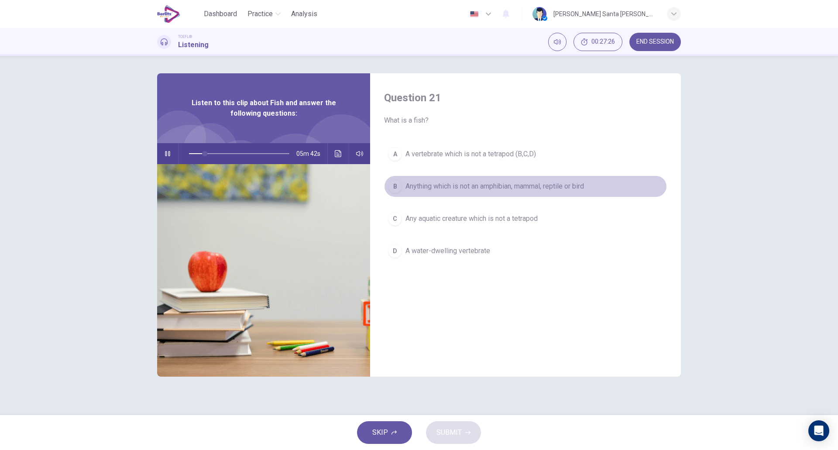
click at [477, 184] on span "Anything which is not an amphibian, mammal, reptile or bird" at bounding box center [495, 186] width 179 height 10
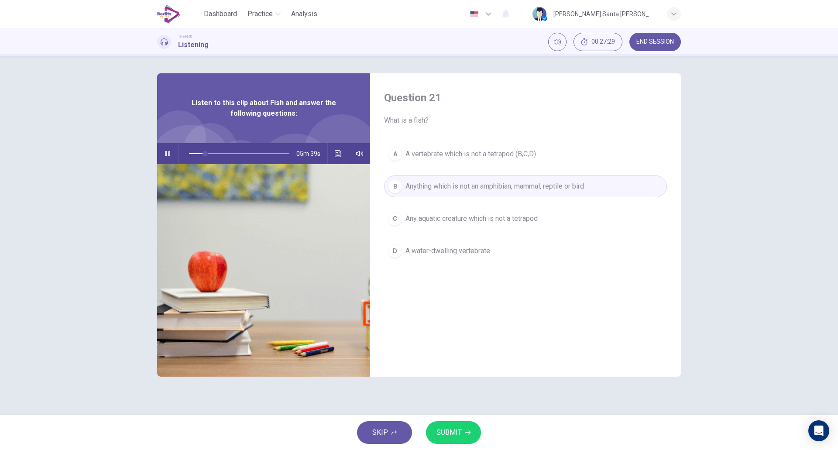
click at [453, 434] on span "SUBMIT" at bounding box center [449, 433] width 25 height 12
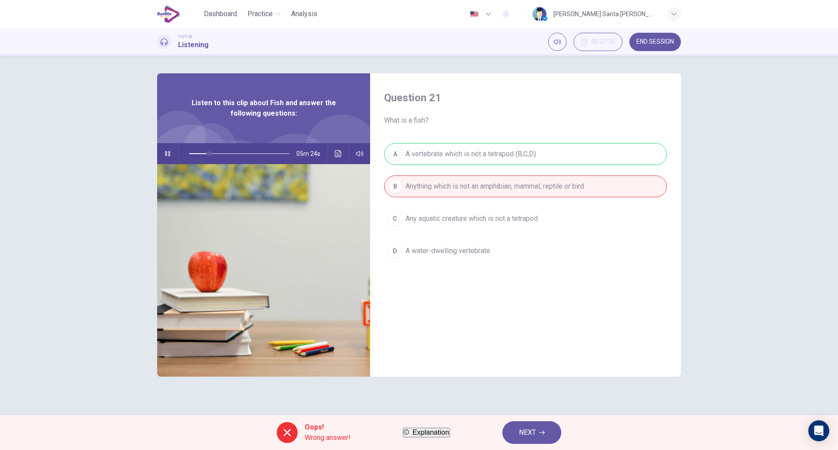
click at [555, 430] on button "NEXT" at bounding box center [532, 432] width 59 height 23
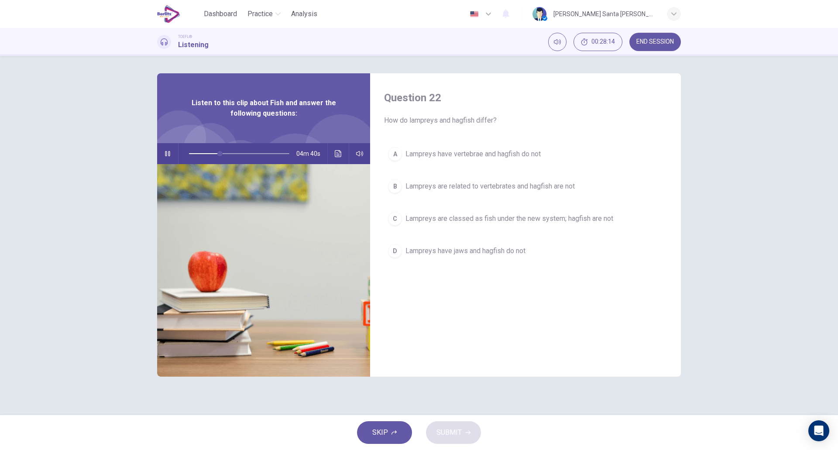
type input "**"
